Goal: Transaction & Acquisition: Purchase product/service

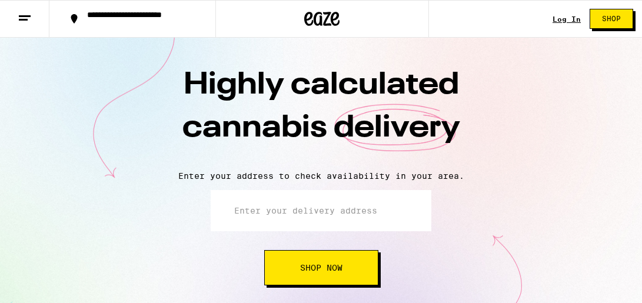
click at [571, 21] on div "Log In" at bounding box center [566, 19] width 28 height 8
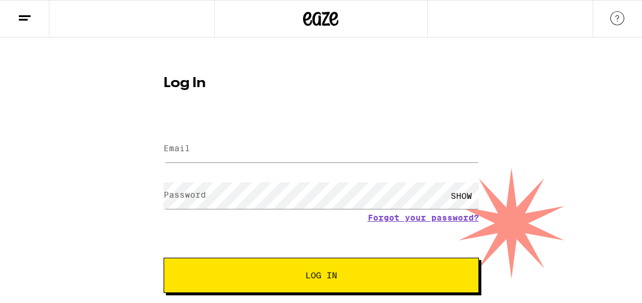
click at [242, 134] on div at bounding box center [321, 149] width 315 height 35
click at [219, 144] on input "Email" at bounding box center [321, 149] width 315 height 26
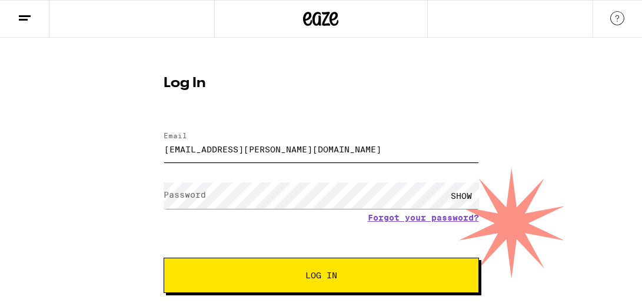
type input "[EMAIL_ADDRESS][PERSON_NAME][DOMAIN_NAME]"
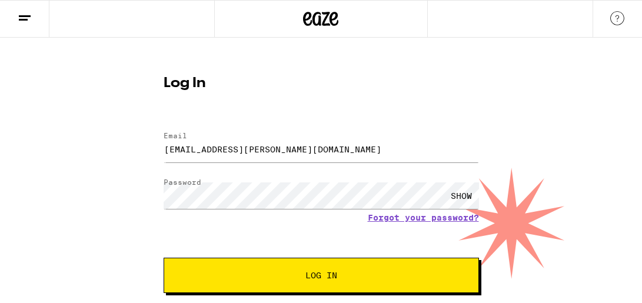
click at [345, 283] on button "Log In" at bounding box center [321, 275] width 315 height 35
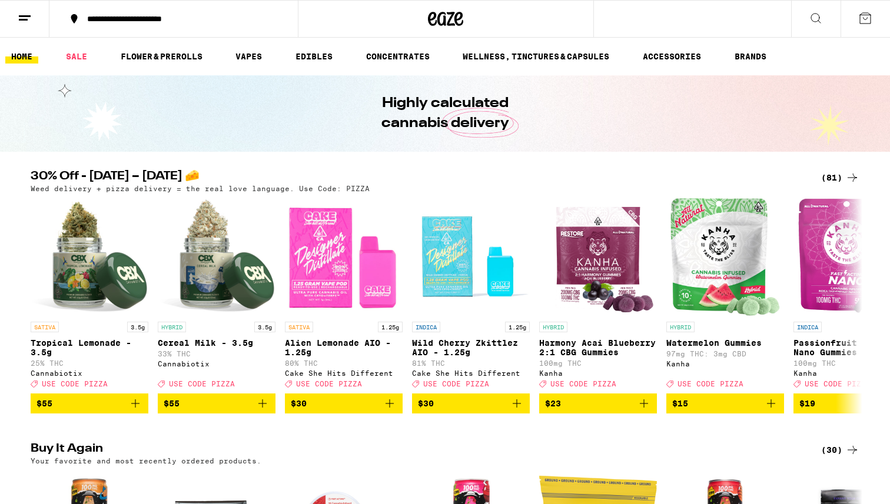
click at [162, 23] on div "**********" at bounding box center [180, 19] width 199 height 8
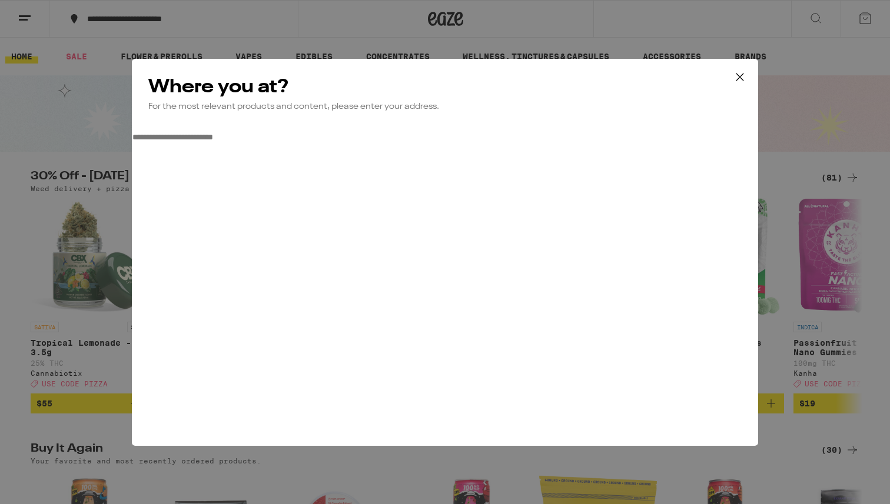
click at [215, 142] on input "**********" at bounding box center [174, 137] width 84 height 10
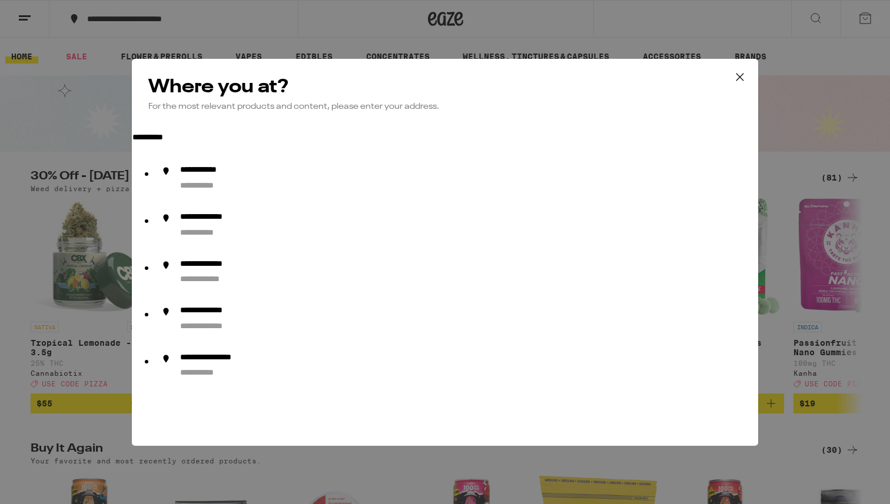
click at [280, 192] on div "**********" at bounding box center [476, 179] width 593 height 28
type input "**********"
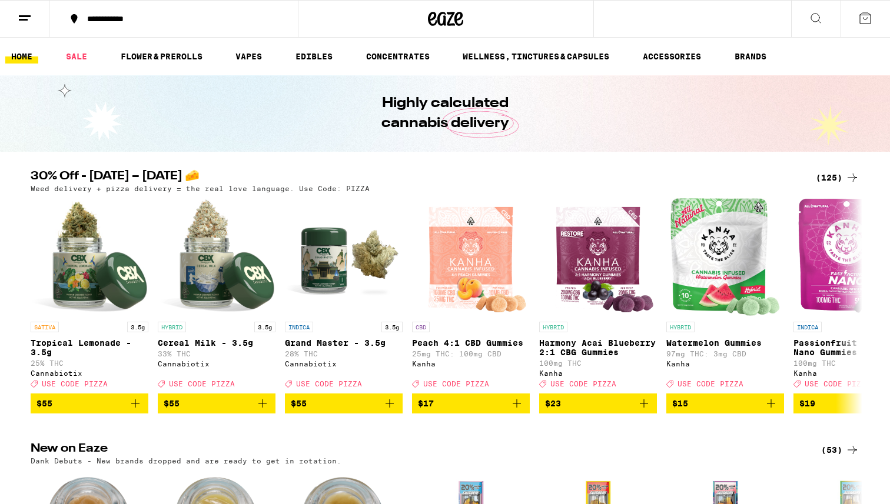
click at [641, 178] on div "(125)" at bounding box center [837, 178] width 44 height 14
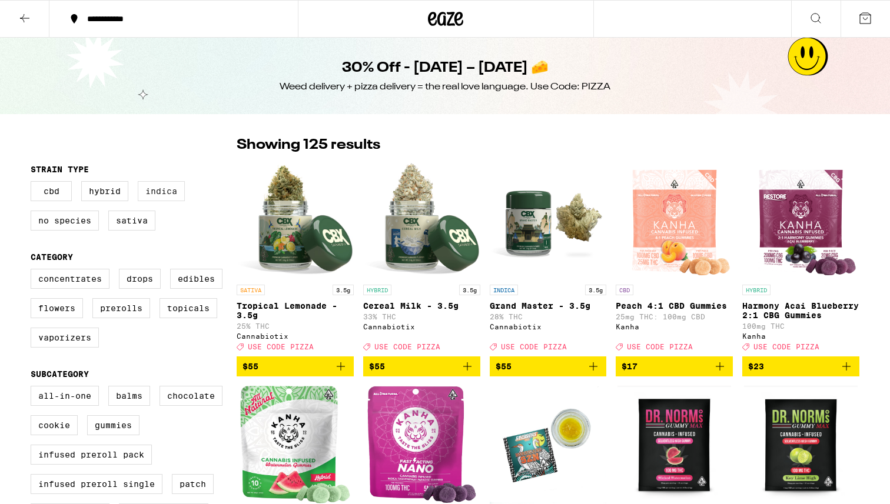
click at [163, 188] on label "Indica" at bounding box center [161, 191] width 47 height 20
click at [34, 184] on input "Indica" at bounding box center [33, 183] width 1 height 1
checkbox input "true"
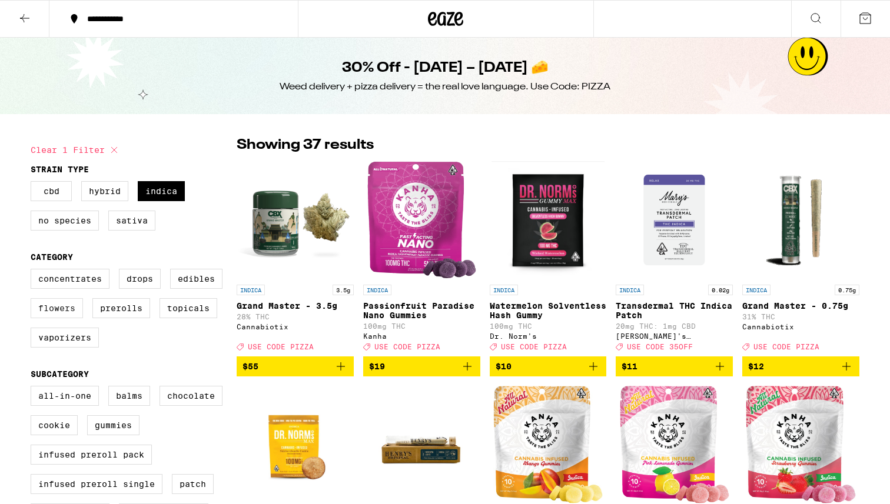
click at [64, 302] on label "Flowers" at bounding box center [57, 308] width 52 height 20
click at [34, 271] on input "Flowers" at bounding box center [33, 271] width 1 height 1
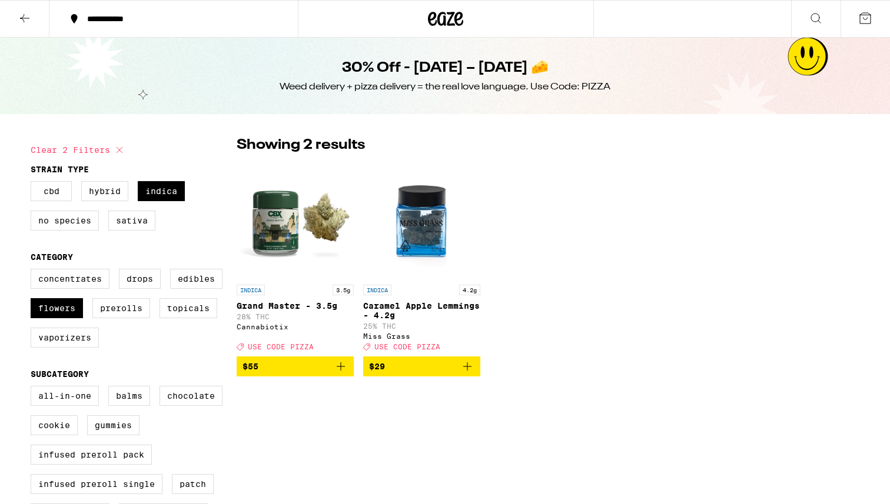
click at [467, 302] on icon "Add to bag" at bounding box center [467, 366] width 8 height 8
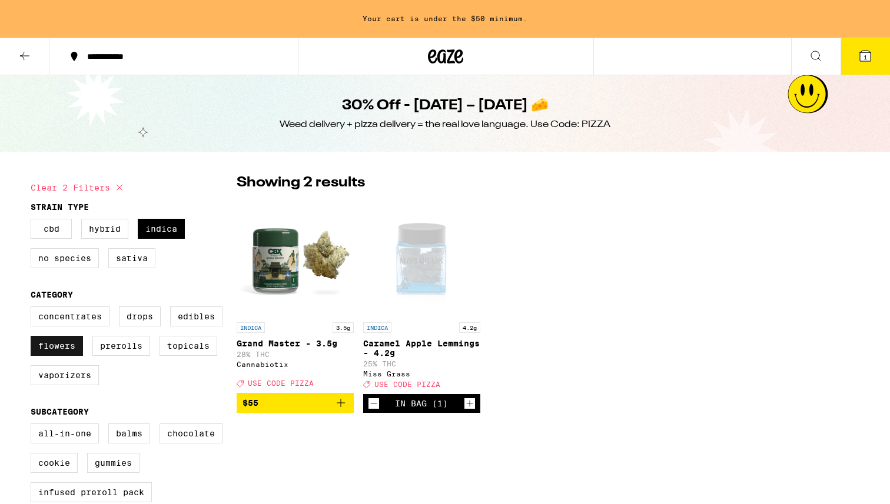
click at [59, 302] on label "Flowers" at bounding box center [57, 346] width 52 height 20
click at [34, 302] on input "Flowers" at bounding box center [33, 308] width 1 height 1
checkbox input "false"
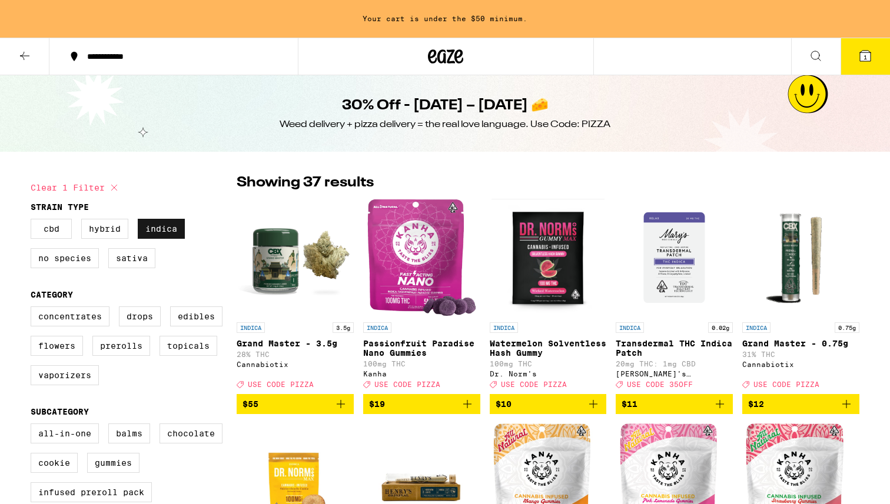
click at [171, 229] on label "Indica" at bounding box center [161, 229] width 47 height 20
click at [34, 221] on input "Indica" at bounding box center [33, 221] width 1 height 1
checkbox input "false"
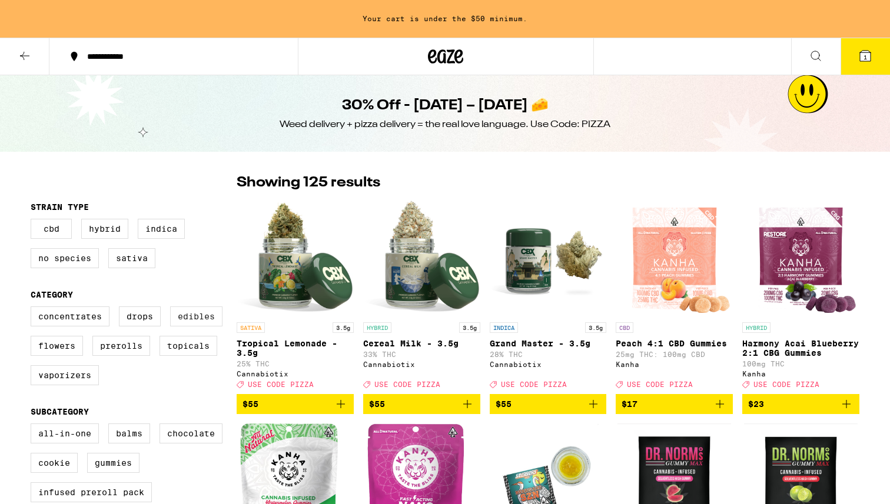
click at [202, 302] on label "Edibles" at bounding box center [196, 317] width 52 height 20
click at [34, 302] on input "Edibles" at bounding box center [33, 308] width 1 height 1
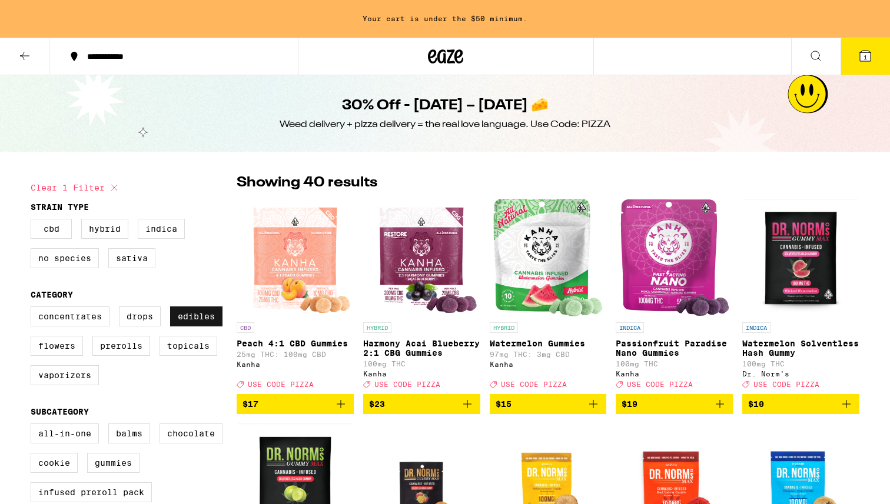
click at [184, 302] on label "Edibles" at bounding box center [196, 317] width 52 height 20
click at [34, 302] on input "Edibles" at bounding box center [33, 308] width 1 height 1
checkbox input "false"
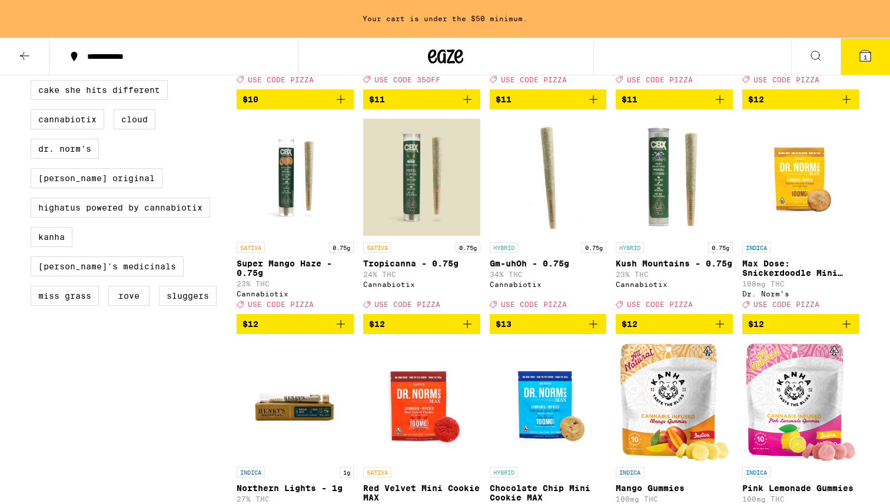
scroll to position [759, 0]
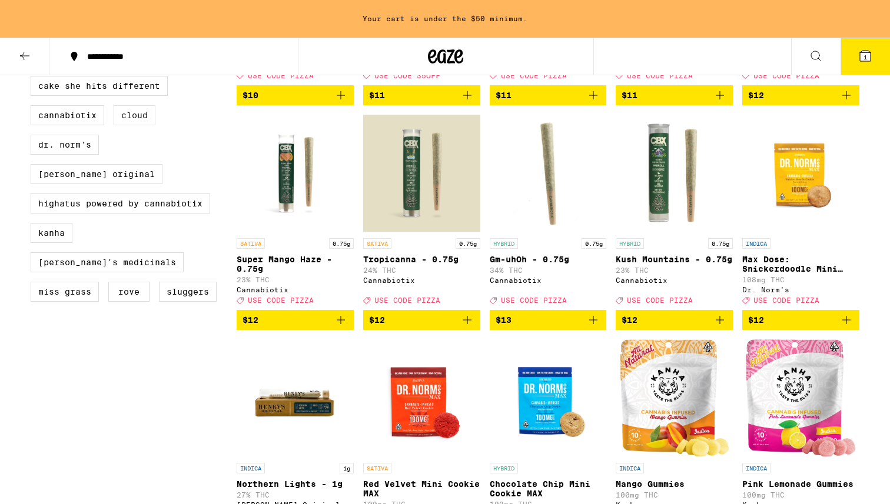
click at [137, 125] on label "Cloud" at bounding box center [135, 115] width 42 height 20
click at [34, 78] on input "Cloud" at bounding box center [33, 78] width 1 height 1
checkbox input "true"
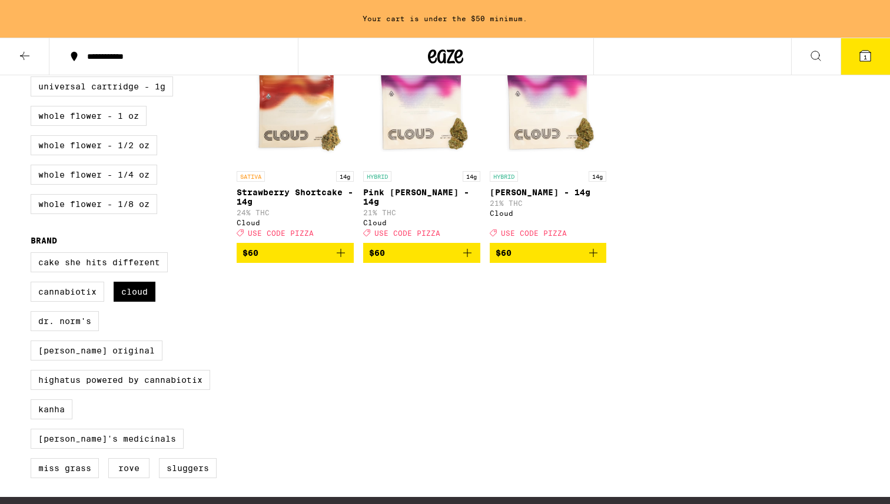
scroll to position [576, 0]
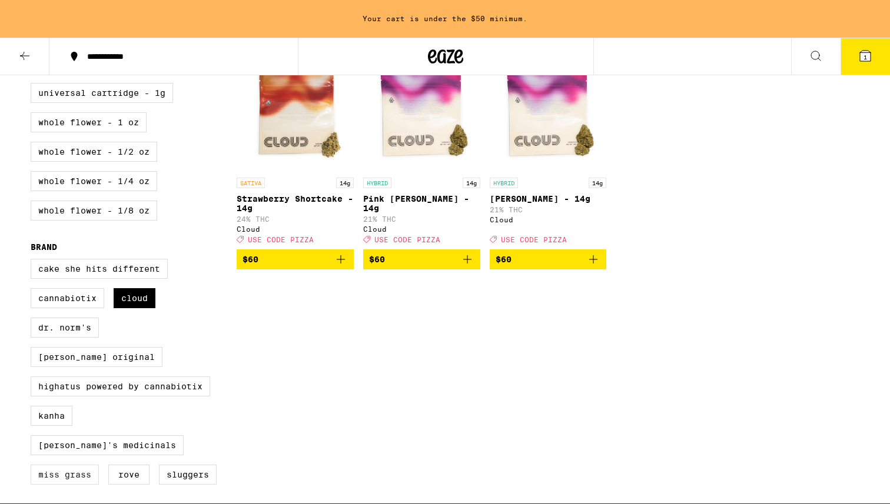
click at [88, 302] on label "Miss Grass" at bounding box center [65, 475] width 68 height 20
click at [34, 261] on input "Miss Grass" at bounding box center [33, 261] width 1 height 1
checkbox input "true"
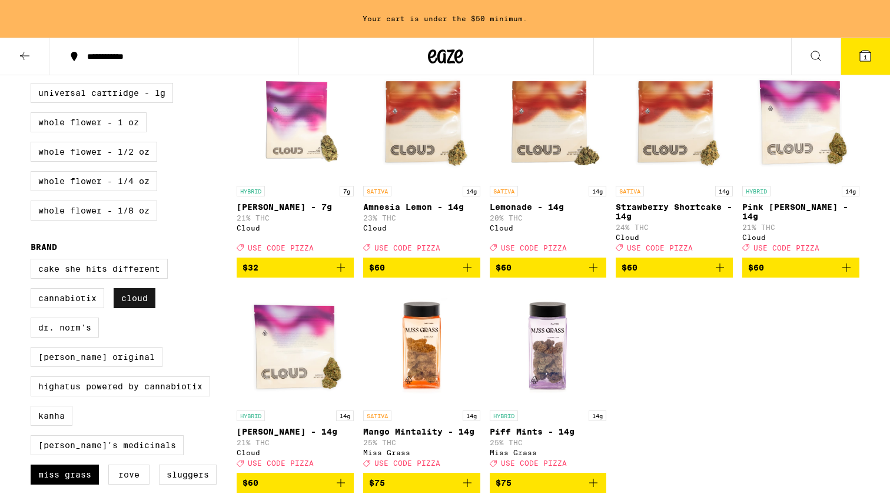
click at [142, 302] on label "Cloud" at bounding box center [135, 298] width 42 height 20
click at [34, 261] on input "Cloud" at bounding box center [33, 261] width 1 height 1
checkbox input "false"
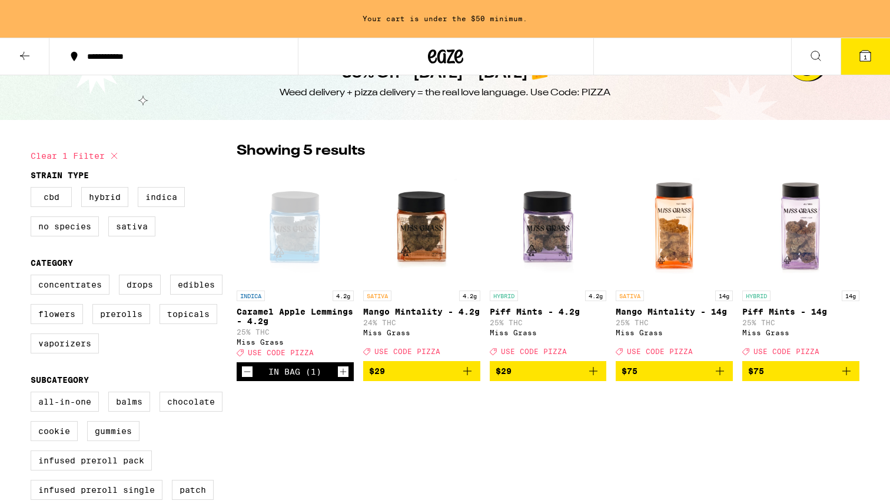
scroll to position [29, 0]
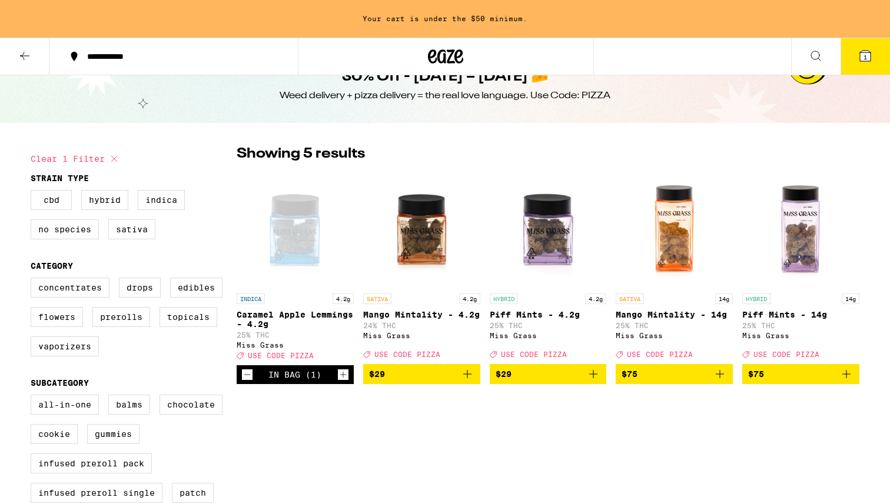
click at [439, 55] on icon at bounding box center [445, 56] width 35 height 21
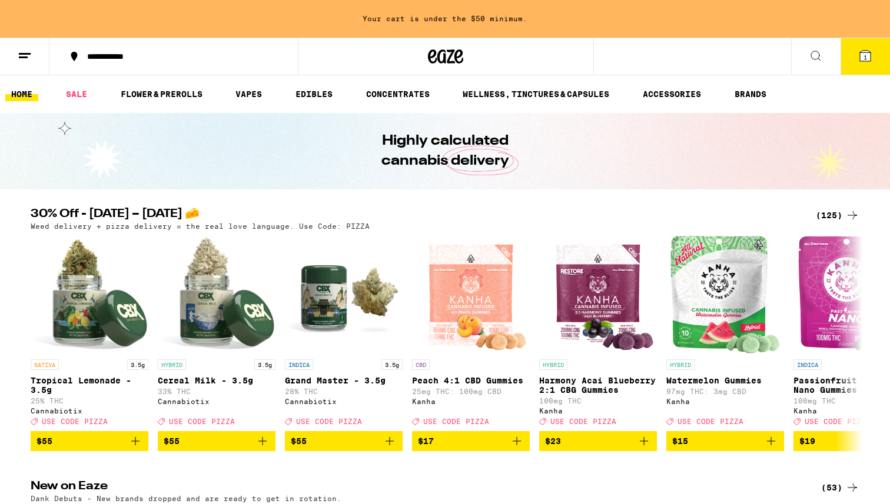
scroll to position [11, 0]
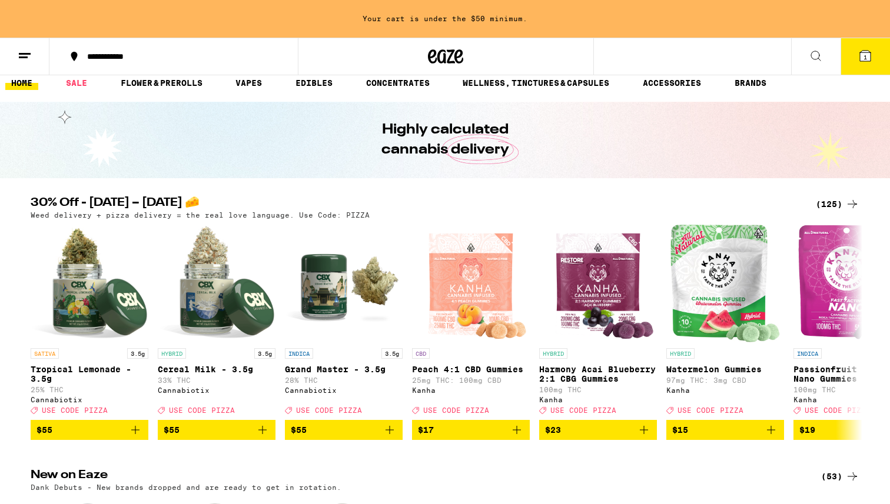
click at [389, 302] on div "Deal Created with Sketch. USE CODE PIZZA" at bounding box center [344, 410] width 118 height 8
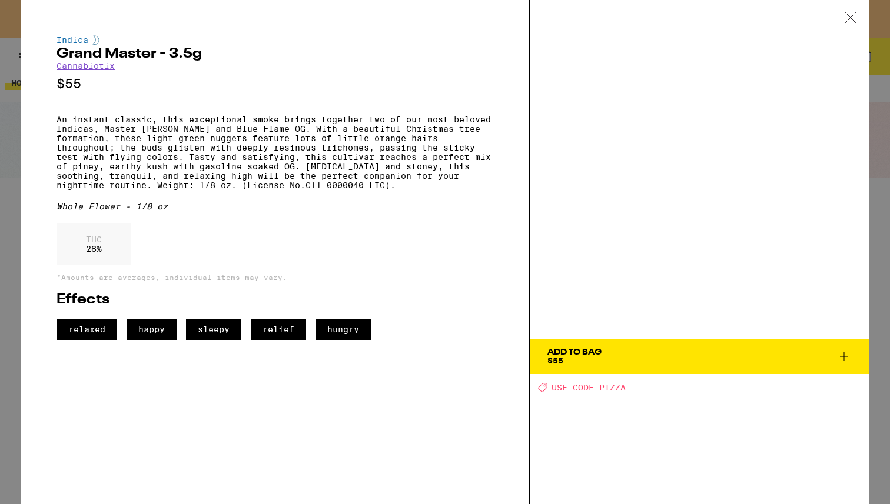
scroll to position [601, 0]
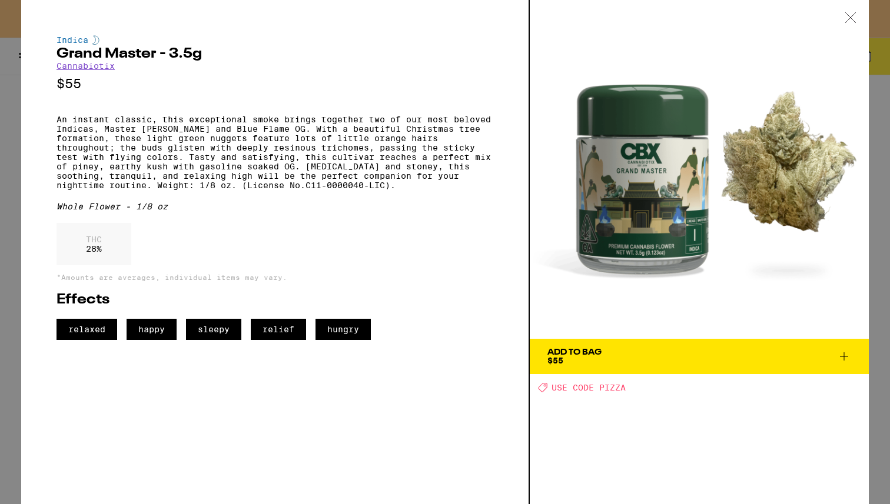
click at [641, 15] on icon at bounding box center [850, 17] width 12 height 11
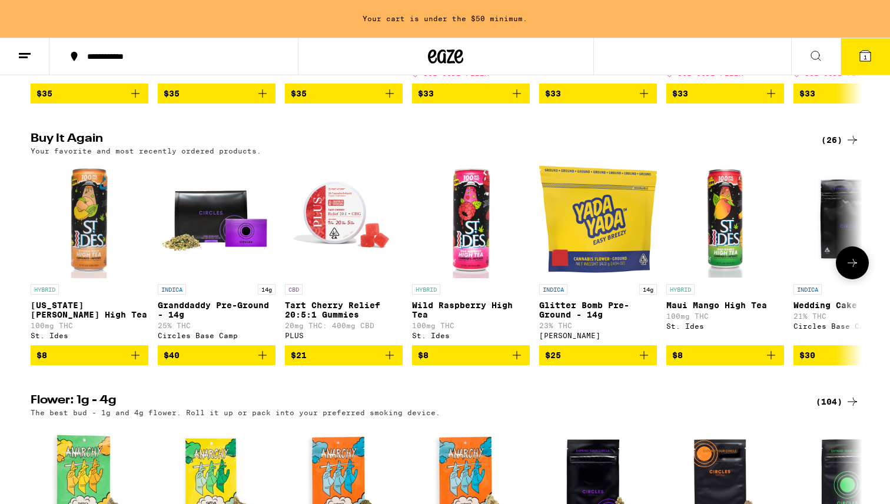
scroll to position [622, 0]
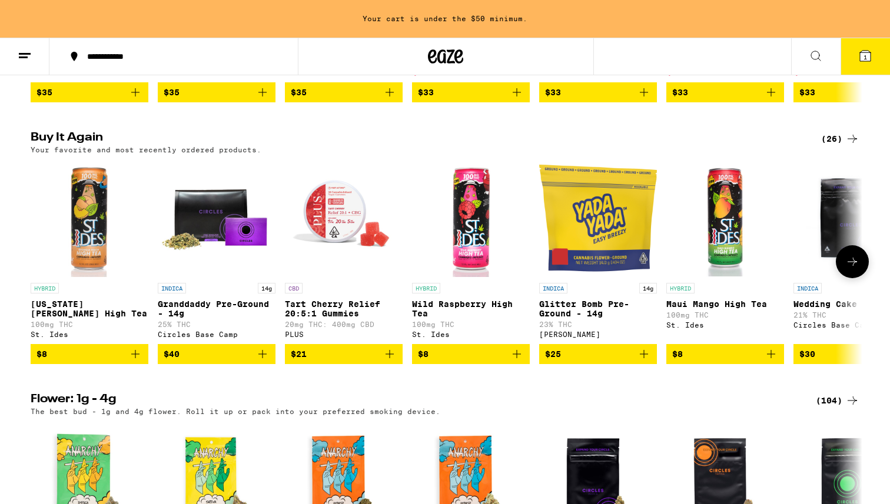
click at [135, 302] on icon "Add to bag" at bounding box center [135, 354] width 14 height 14
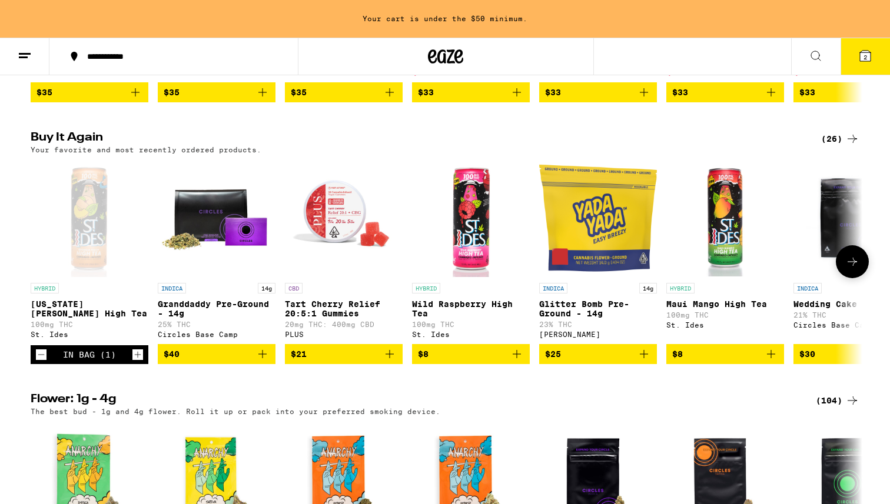
click at [137, 302] on icon "Increment" at bounding box center [138, 354] width 6 height 6
click at [262, 302] on icon "Add to bag" at bounding box center [262, 354] width 8 height 8
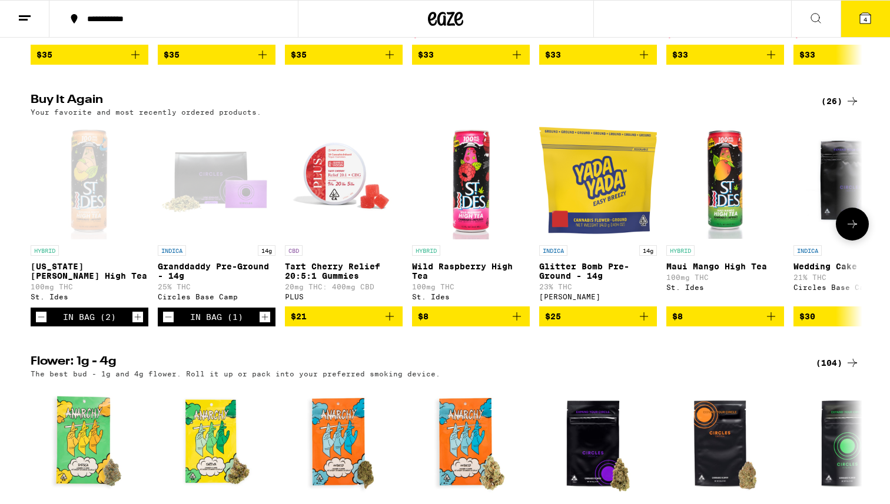
scroll to position [584, 0]
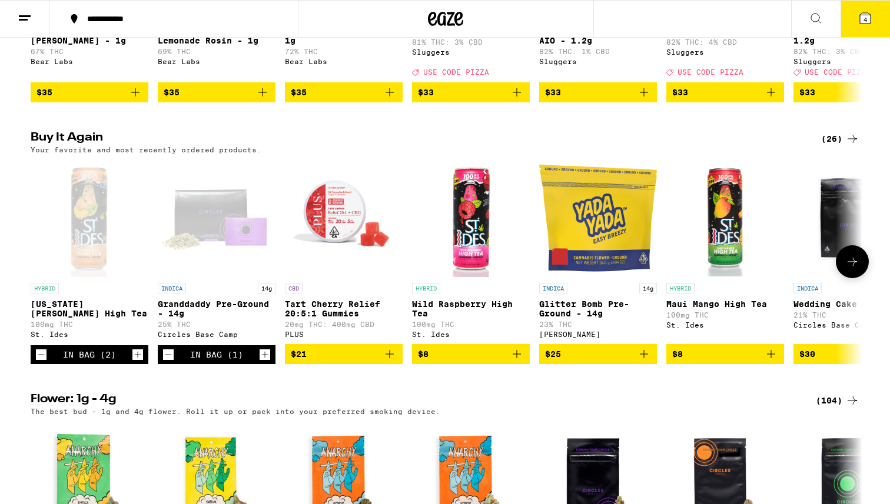
click at [388, 302] on icon "Add to bag" at bounding box center [389, 354] width 14 height 14
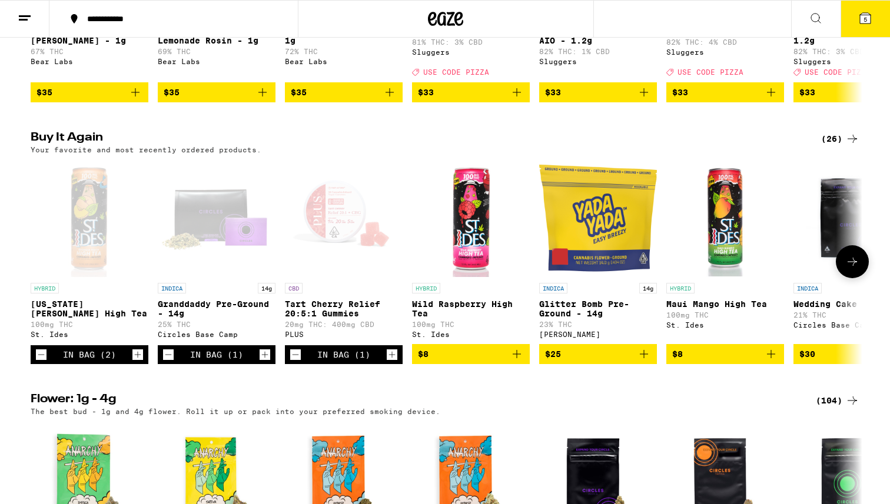
click at [518, 302] on icon "Add to bag" at bounding box center [516, 354] width 14 height 14
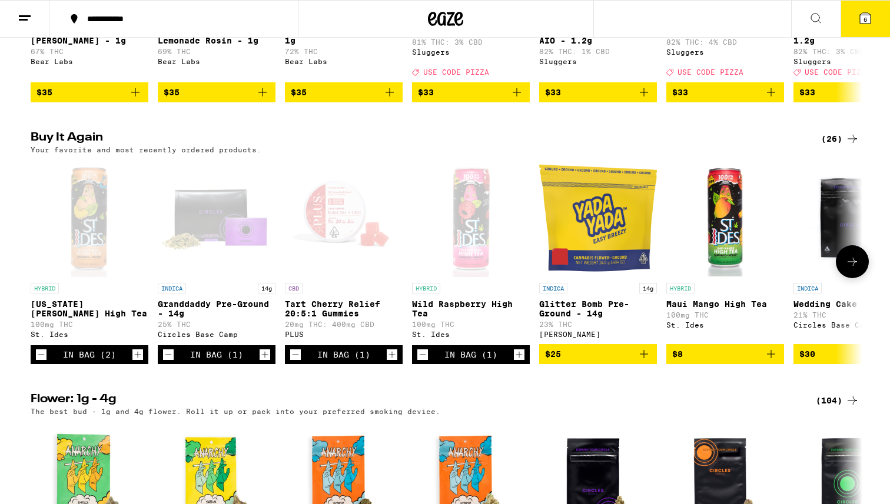
click at [518, 302] on icon "Increment" at bounding box center [519, 355] width 11 height 14
click at [641, 302] on icon "Add to bag" at bounding box center [644, 354] width 14 height 14
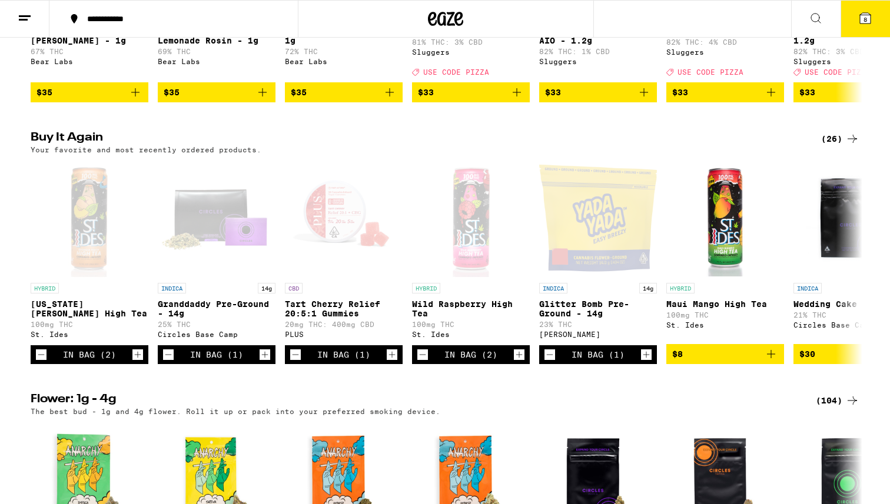
click at [641, 25] on icon at bounding box center [865, 18] width 14 height 14
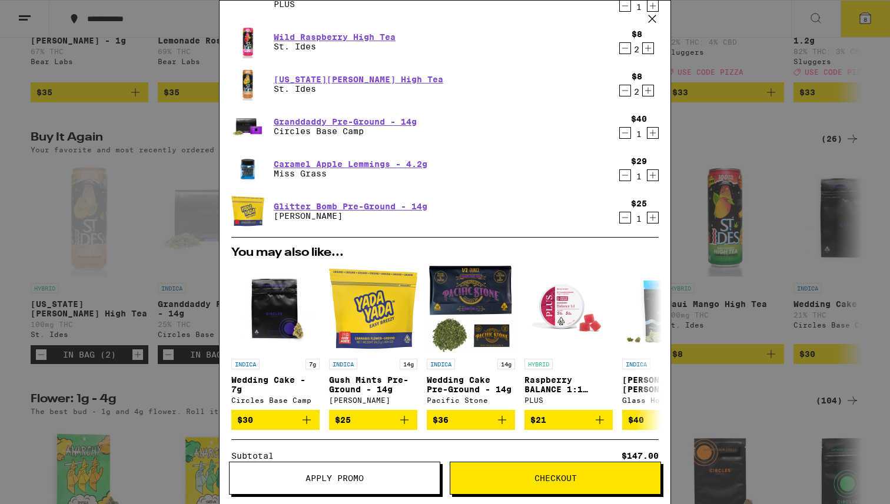
scroll to position [196, 0]
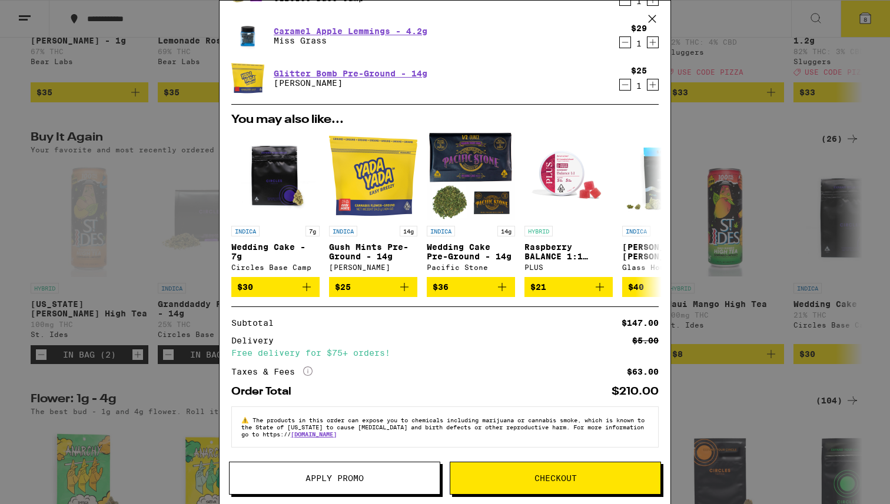
click at [352, 302] on span "Apply Promo" at bounding box center [334, 478] width 58 height 8
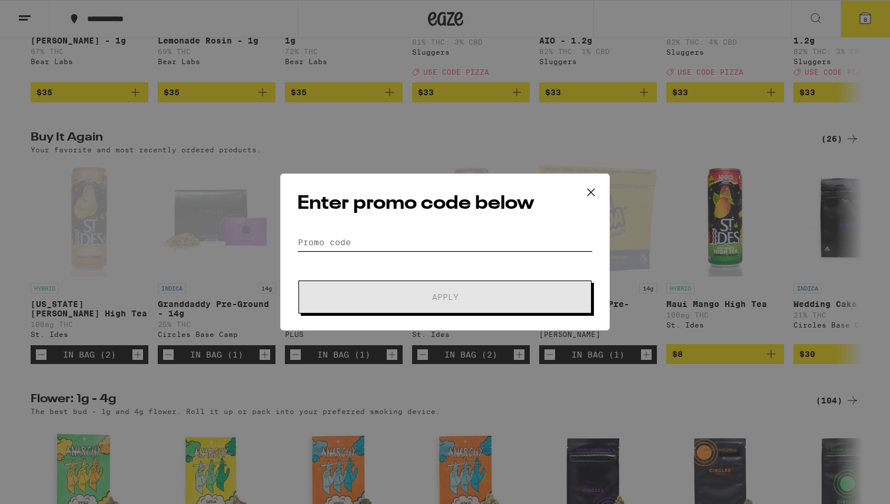
click at [357, 245] on input "Promo Code" at bounding box center [444, 243] width 295 height 18
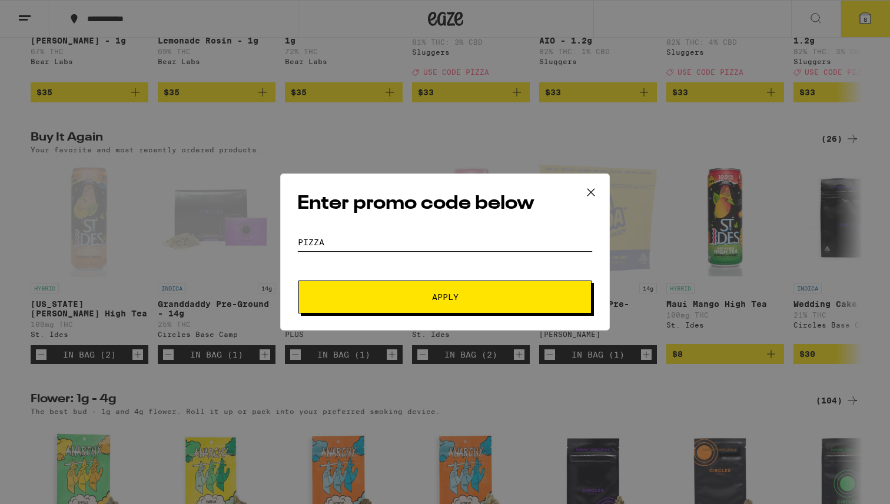
type input "PIZZA"
click at [399, 302] on button "Apply" at bounding box center [444, 297] width 293 height 33
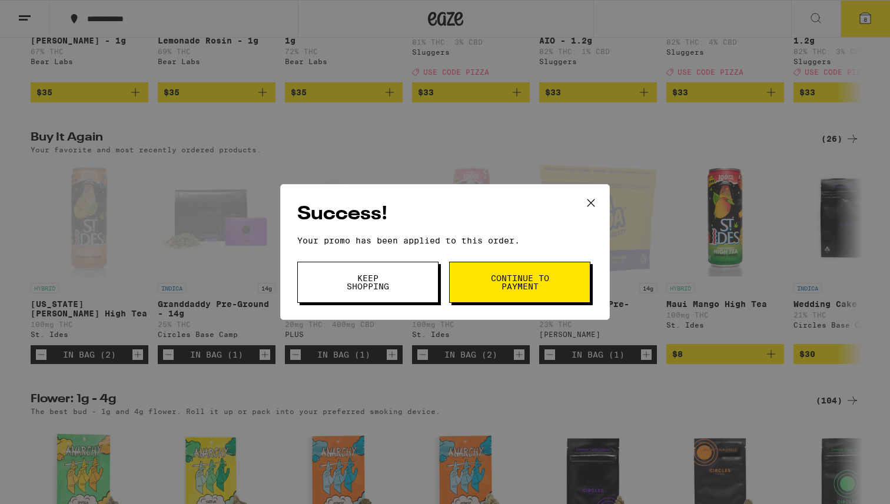
click at [386, 288] on span "Keep Shopping" at bounding box center [368, 282] width 60 height 16
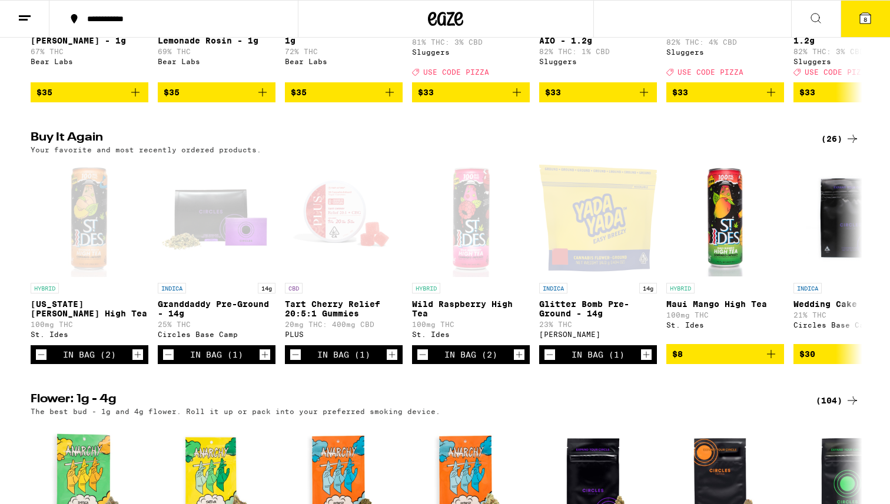
click at [641, 22] on icon at bounding box center [865, 18] width 11 height 11
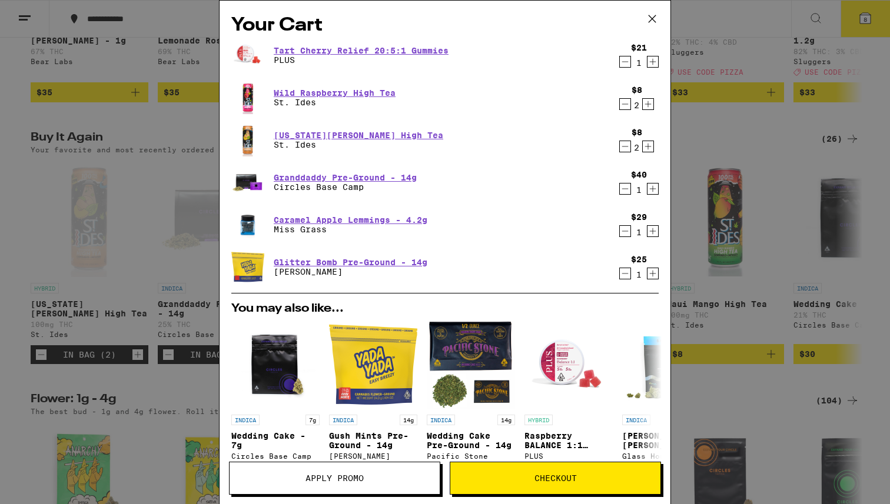
click at [624, 274] on icon "Decrement" at bounding box center [624, 274] width 11 height 14
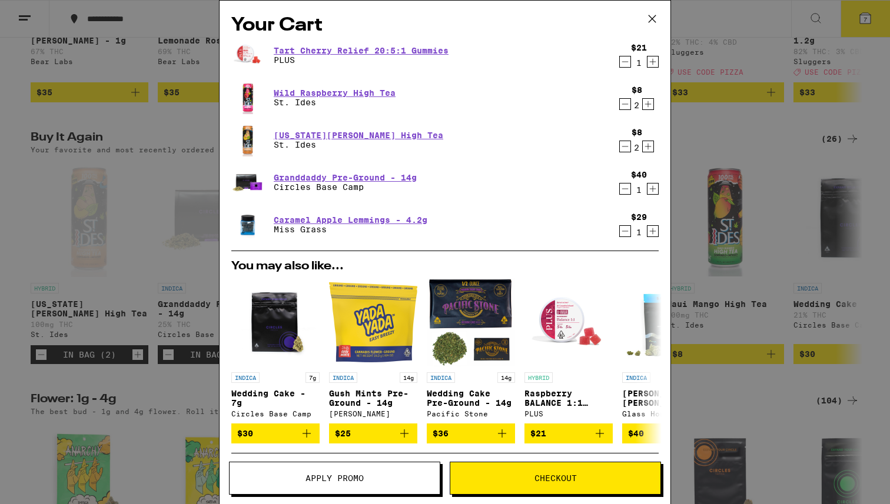
click at [626, 104] on icon "Decrement" at bounding box center [624, 104] width 11 height 14
click at [623, 148] on icon "Decrement" at bounding box center [624, 146] width 11 height 14
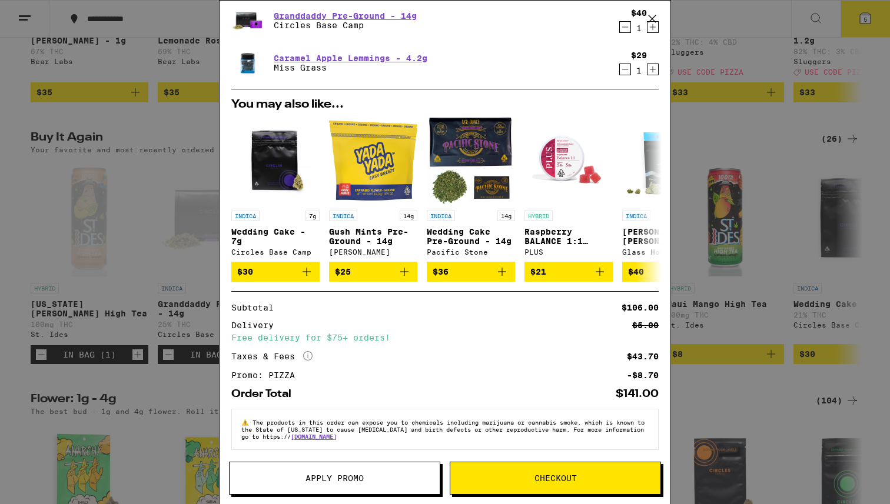
scroll to position [171, 0]
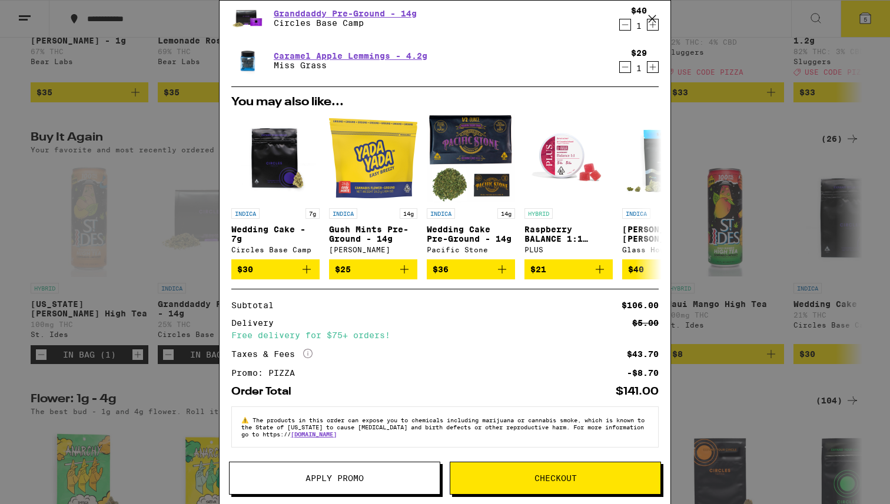
click at [538, 302] on span "Checkout" at bounding box center [555, 478] width 42 height 8
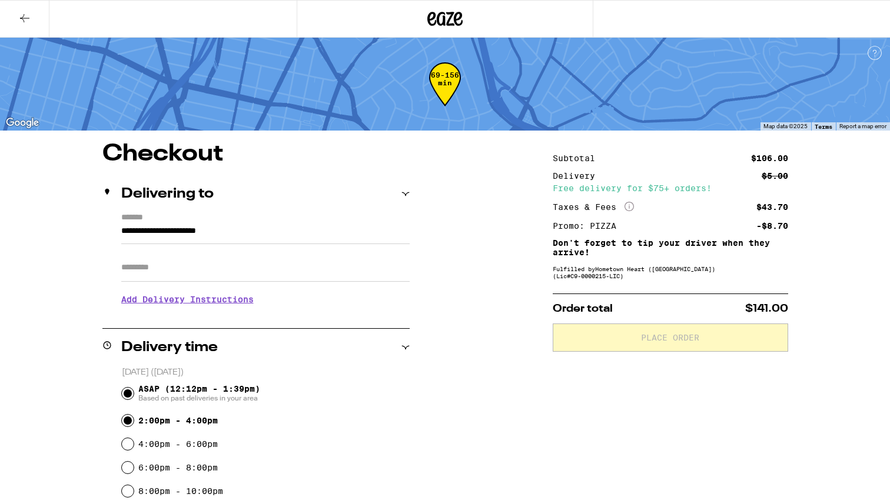
click at [129, 302] on input "2:00pm - 4:00pm" at bounding box center [128, 421] width 12 height 12
radio input "true"
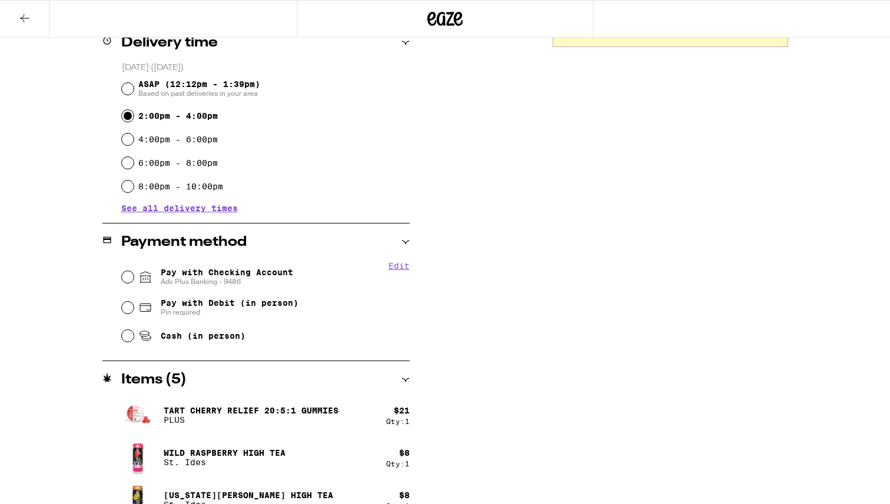
scroll to position [306, 0]
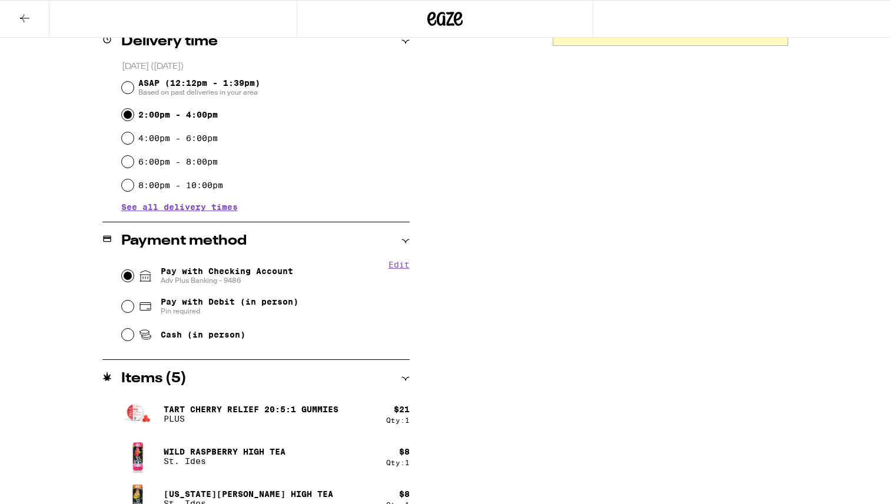
click at [127, 278] on input "Pay with Checking Account Adv Plus Banking - 9486" at bounding box center [128, 276] width 12 height 12
radio input "true"
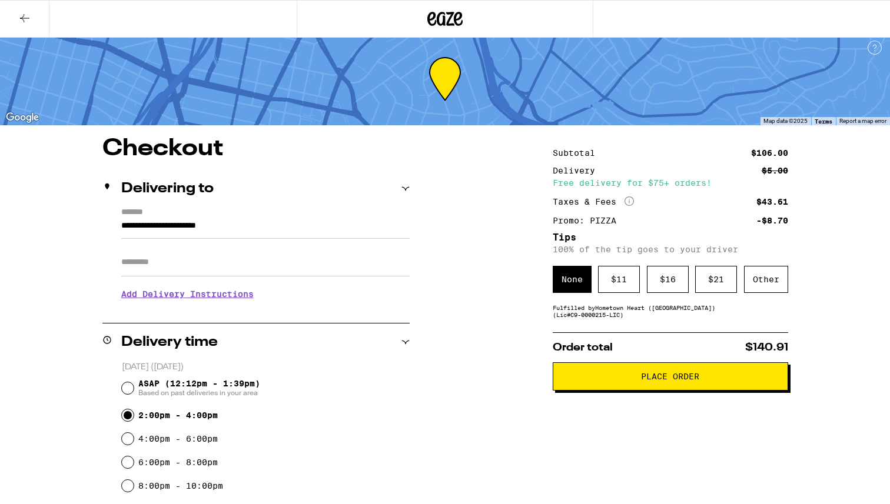
scroll to position [0, 0]
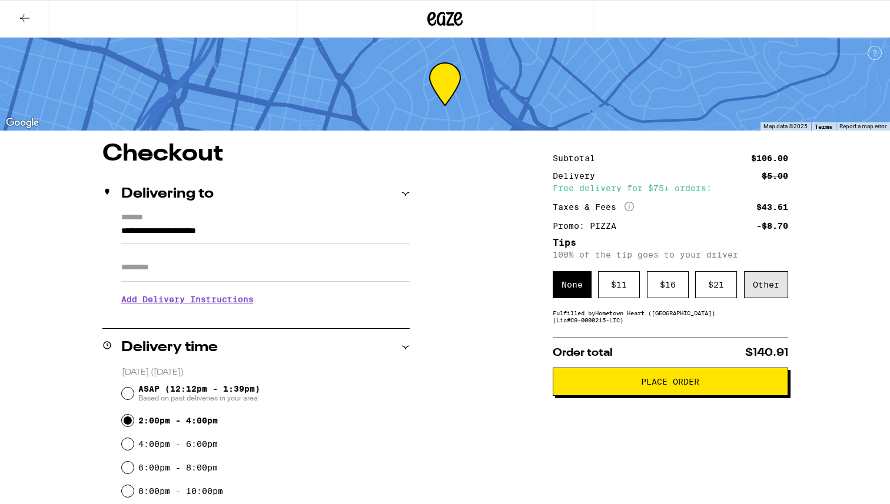
click at [641, 294] on div "Other" at bounding box center [766, 284] width 44 height 27
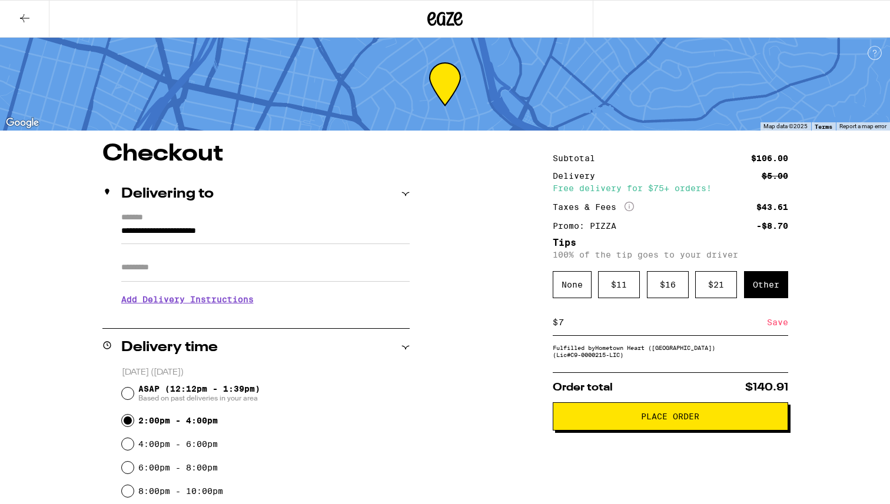
type input "7"
click at [641, 302] on div "Save" at bounding box center [777, 322] width 21 height 26
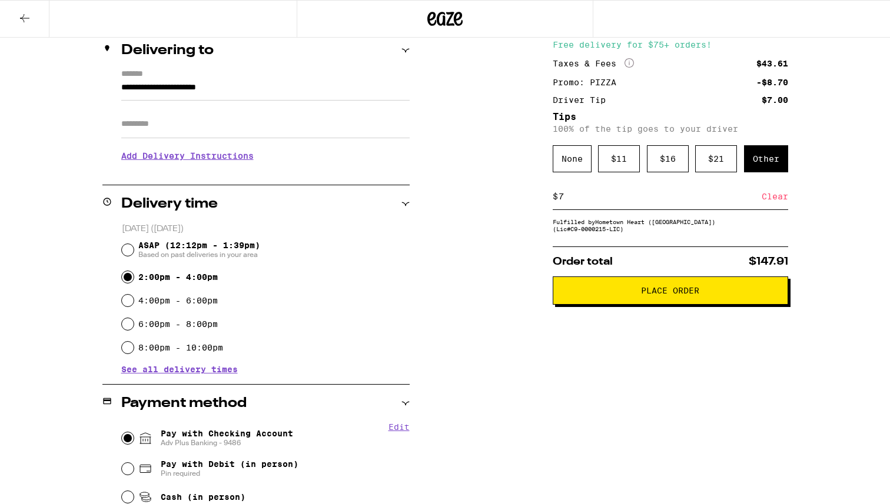
scroll to position [146, 0]
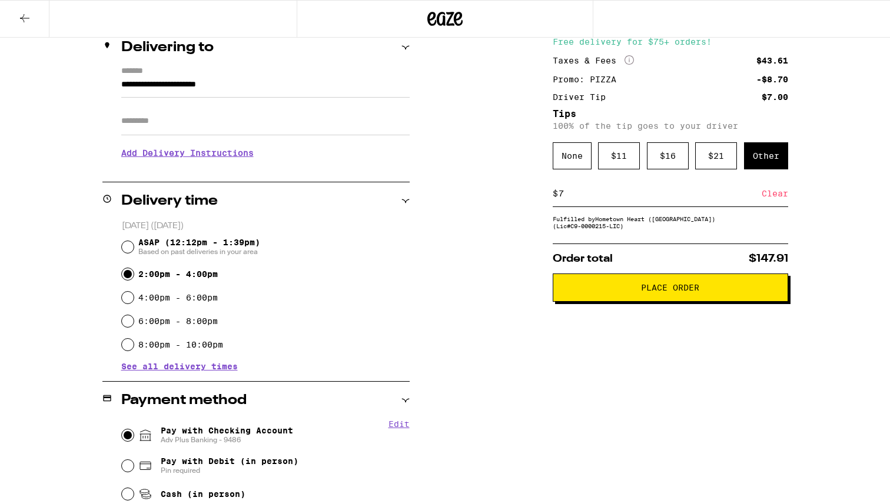
click at [629, 292] on span "Place Order" at bounding box center [669, 288] width 215 height 8
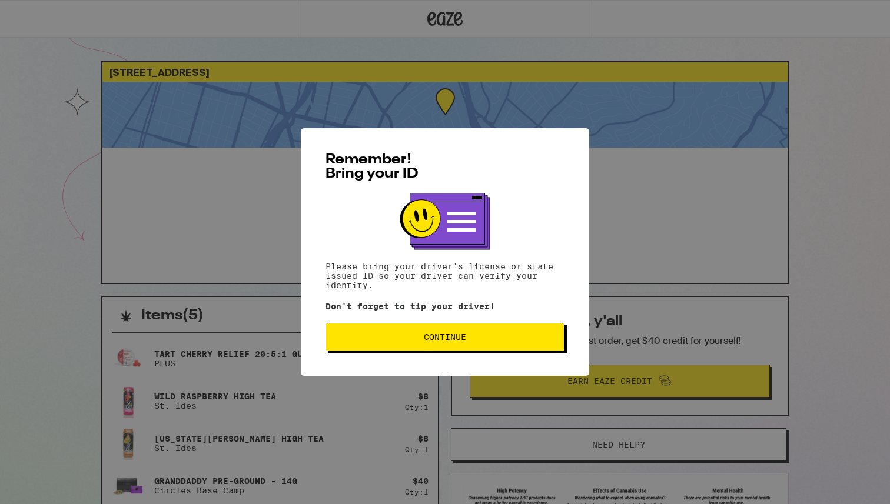
click at [454, 302] on span "Continue" at bounding box center [445, 337] width 42 height 8
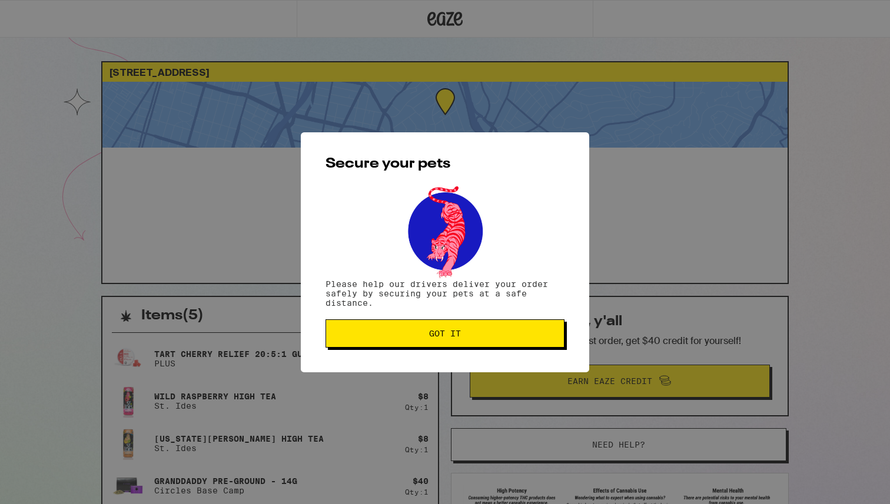
click at [454, 302] on span "Got it" at bounding box center [445, 333] width 32 height 8
